Goal: Information Seeking & Learning: Learn about a topic

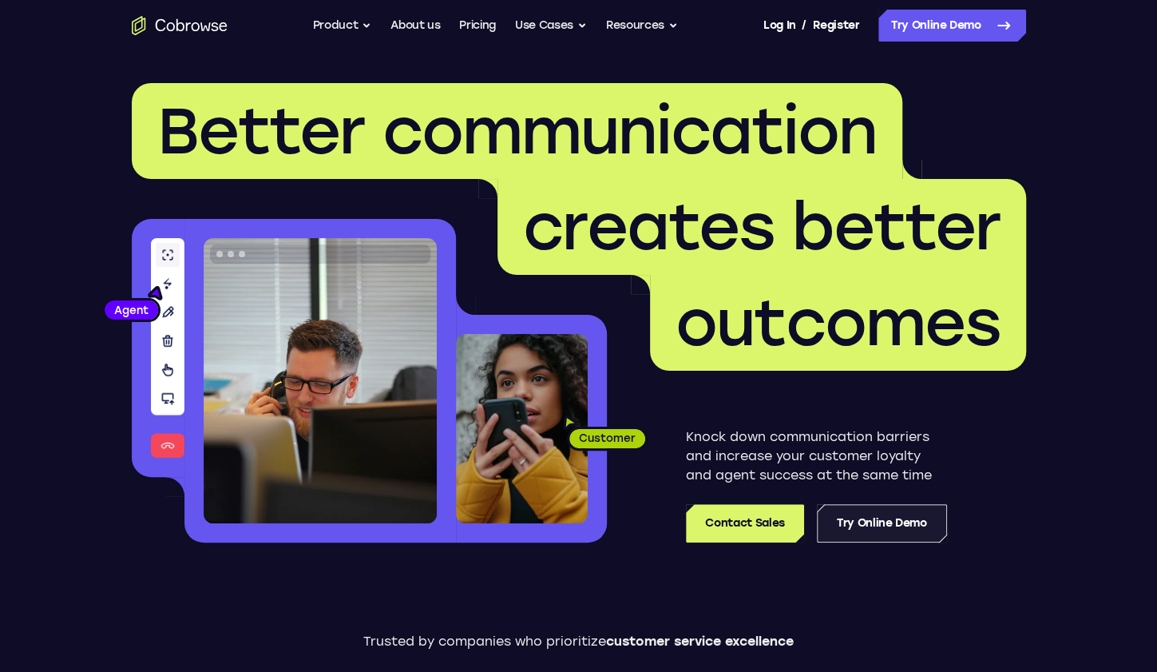
click at [885, 522] on link "Try Online Demo" at bounding box center [882, 523] width 130 height 38
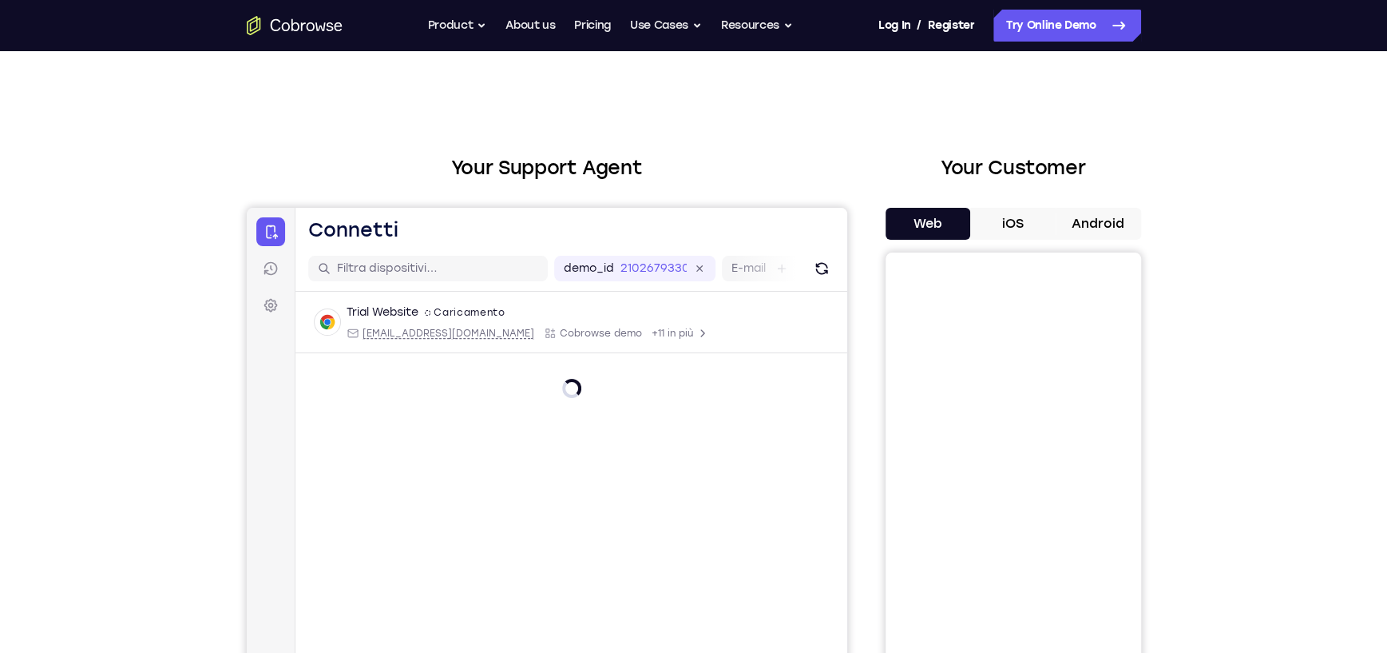
click at [946, 223] on button "Web" at bounding box center [928, 224] width 85 height 32
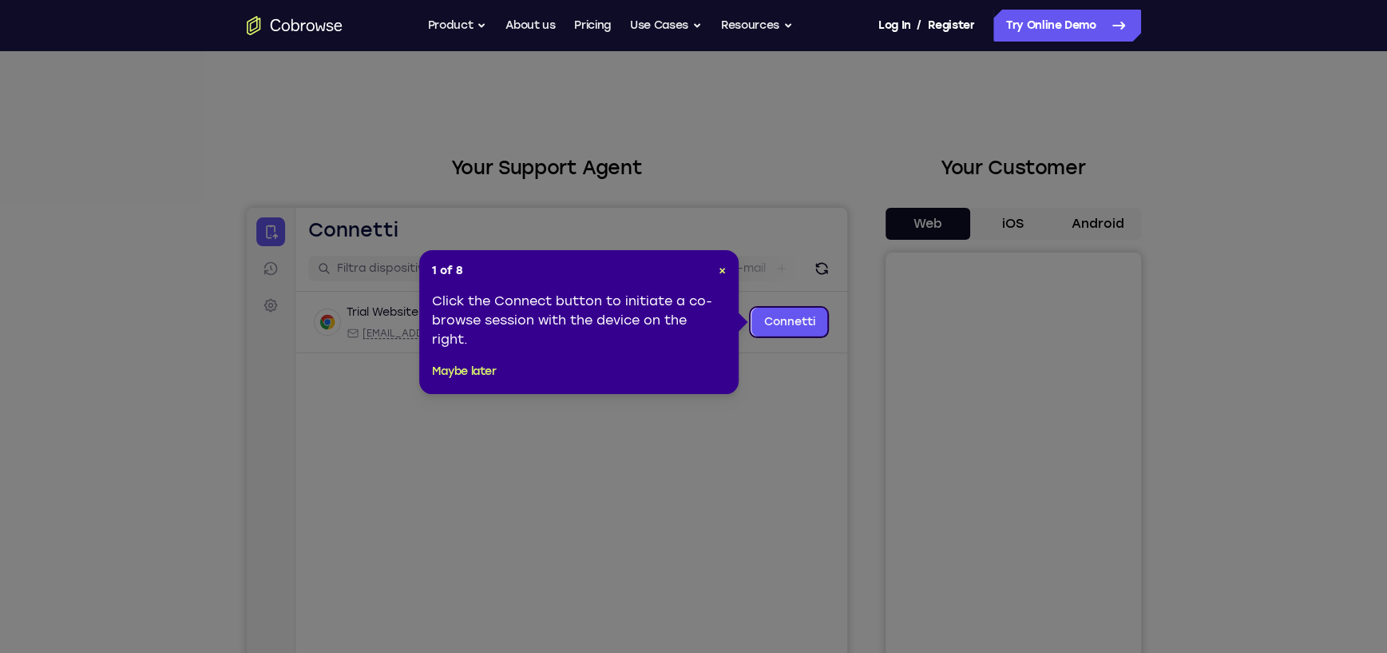
click at [749, 440] on icon at bounding box center [699, 326] width 1399 height 653
click at [790, 319] on link "Connetti" at bounding box center [789, 322] width 77 height 29
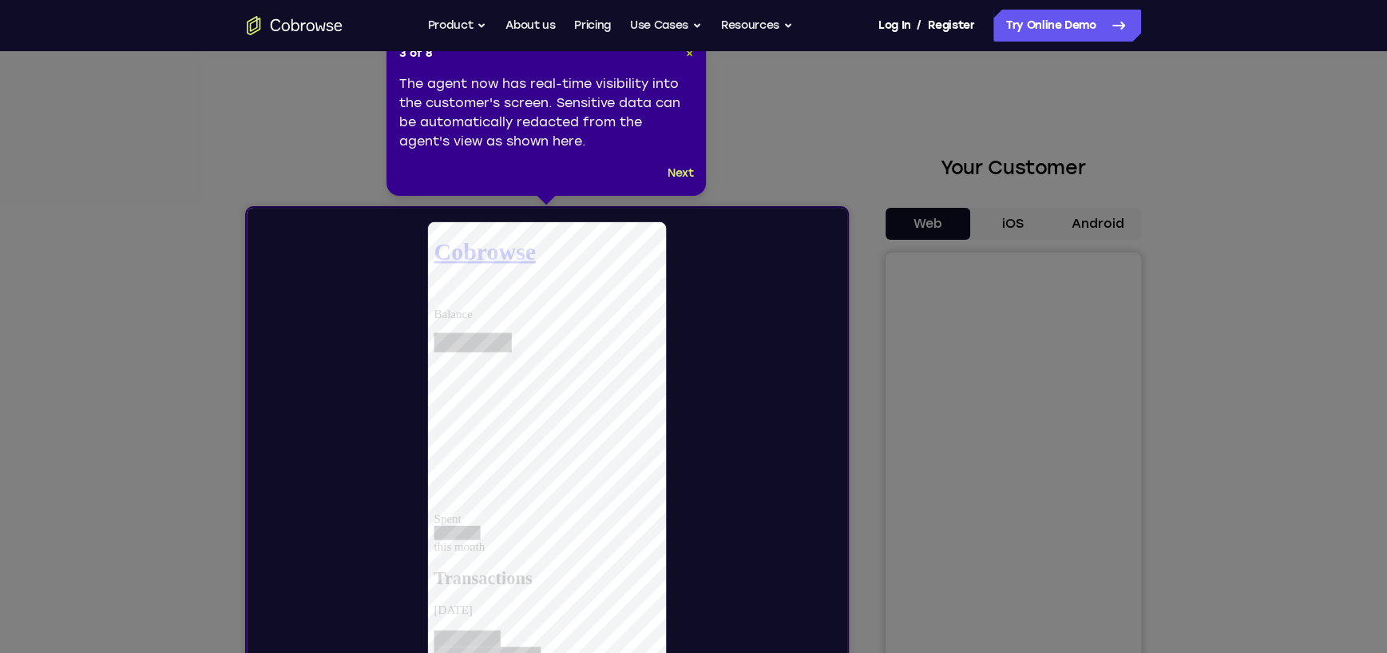
click at [687, 57] on span "×" at bounding box center [689, 53] width 7 height 14
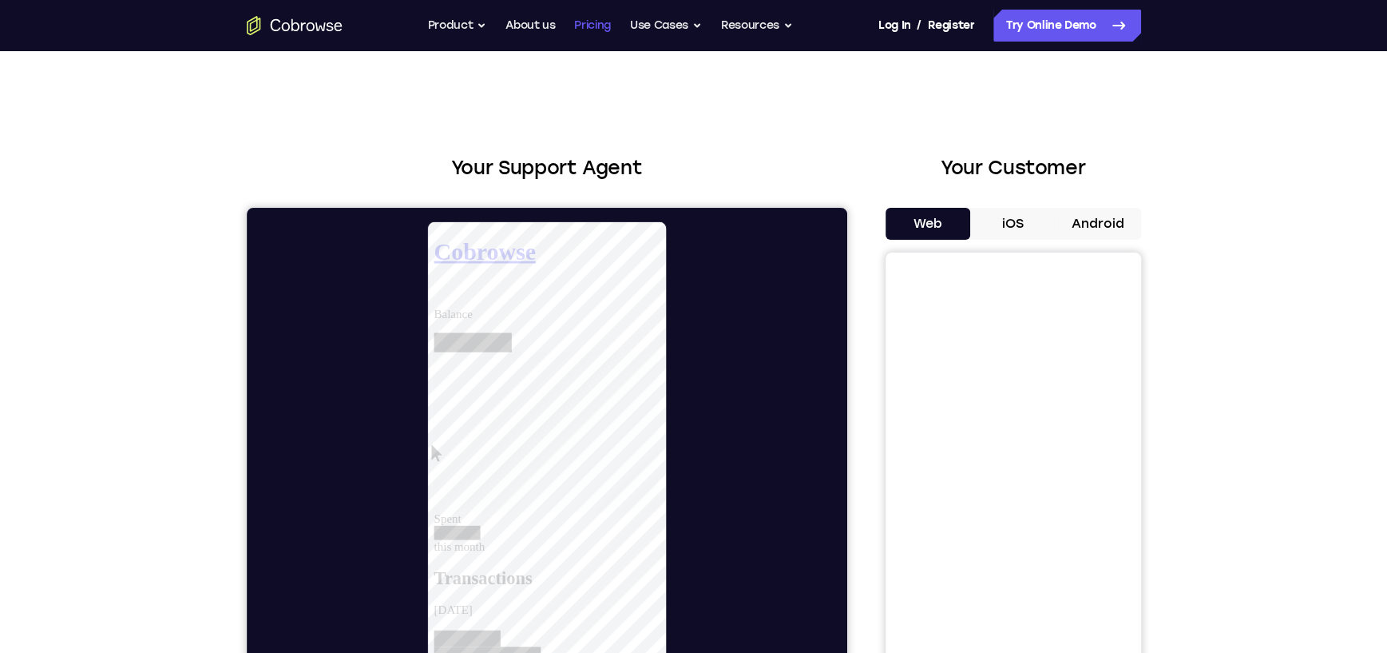
click at [601, 26] on link "Pricing" at bounding box center [592, 26] width 37 height 32
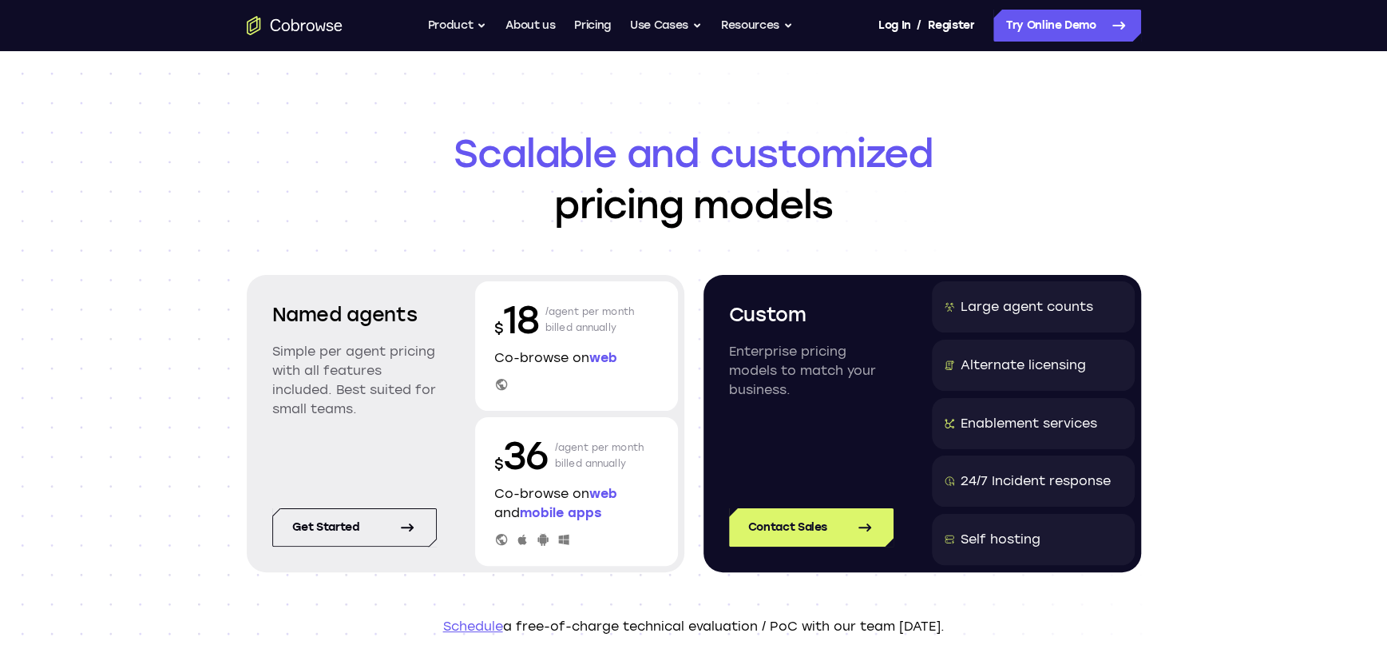
drag, startPoint x: 535, startPoint y: 308, endPoint x: 629, endPoint y: 336, distance: 98.5
click at [629, 336] on div "$ 18 /agent per month billed annually" at bounding box center [576, 319] width 165 height 51
click at [629, 336] on p "/agent per month billed annually" at bounding box center [590, 319] width 89 height 51
